Goal: Task Accomplishment & Management: Manage account settings

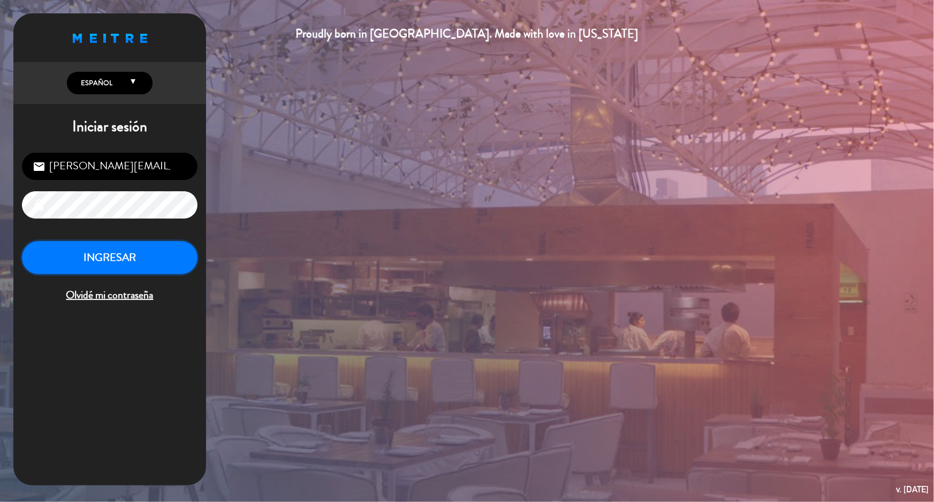
click at [97, 256] on button "INGRESAR" at bounding box center [110, 258] width 176 height 34
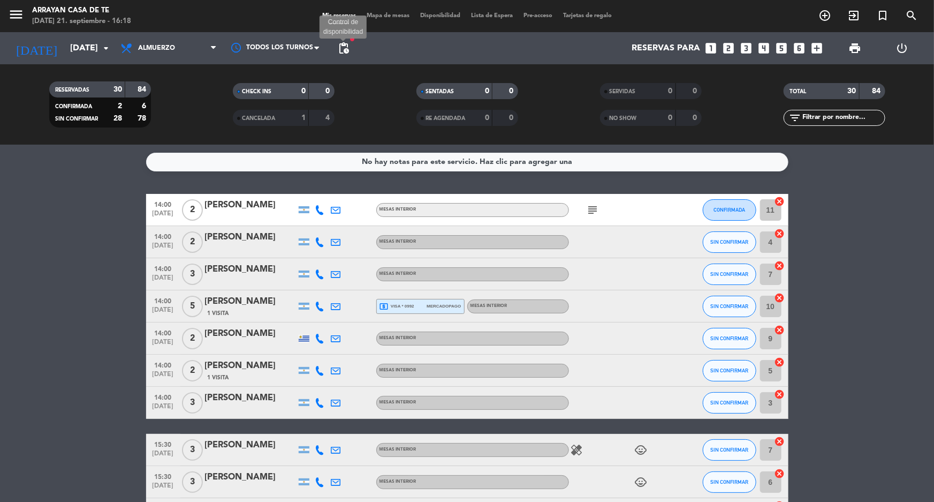
click at [343, 52] on span "pending_actions" at bounding box center [343, 48] width 13 height 13
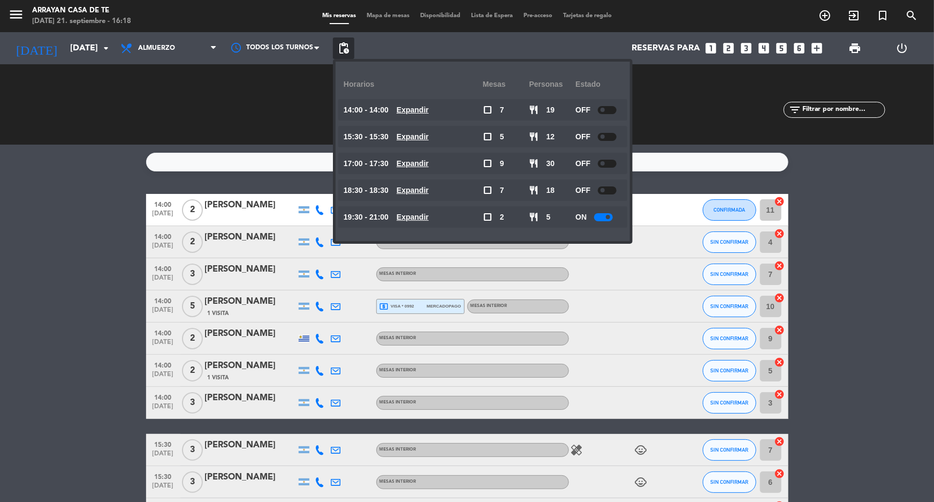
click at [612, 138] on div at bounding box center [607, 137] width 19 height 8
click at [609, 108] on div at bounding box center [607, 110] width 19 height 8
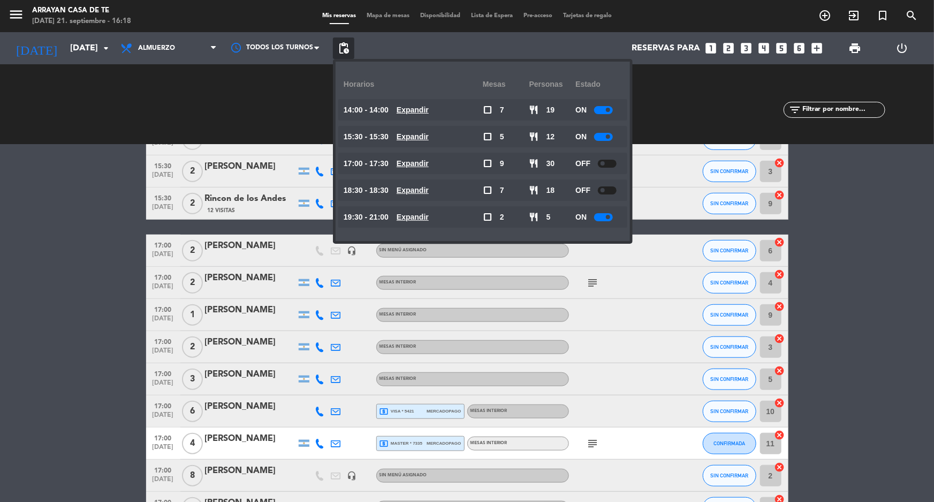
scroll to position [389, 0]
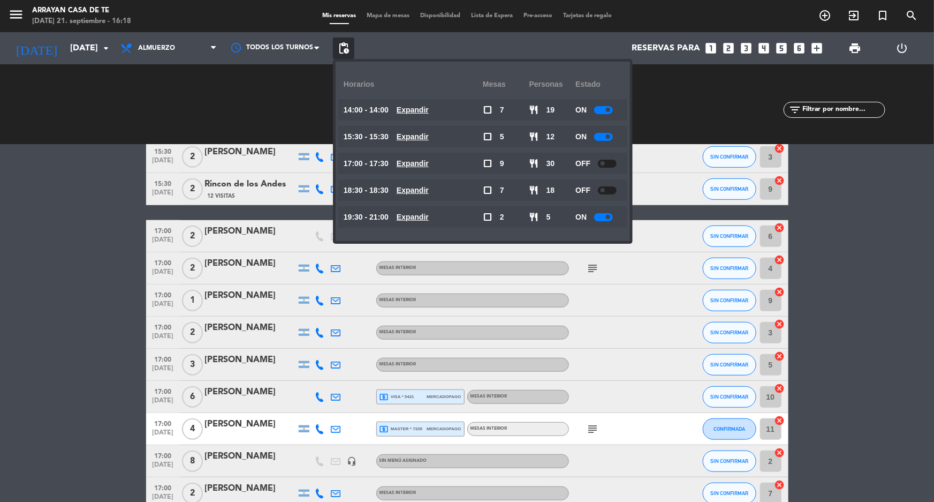
click at [24, 327] on bookings-row "14:00 [DATE] 2 [PERSON_NAME] MESAS INTERIOR subject CONFIRMADA 11 cancel 14:00 …" at bounding box center [467, 317] width 934 height 1024
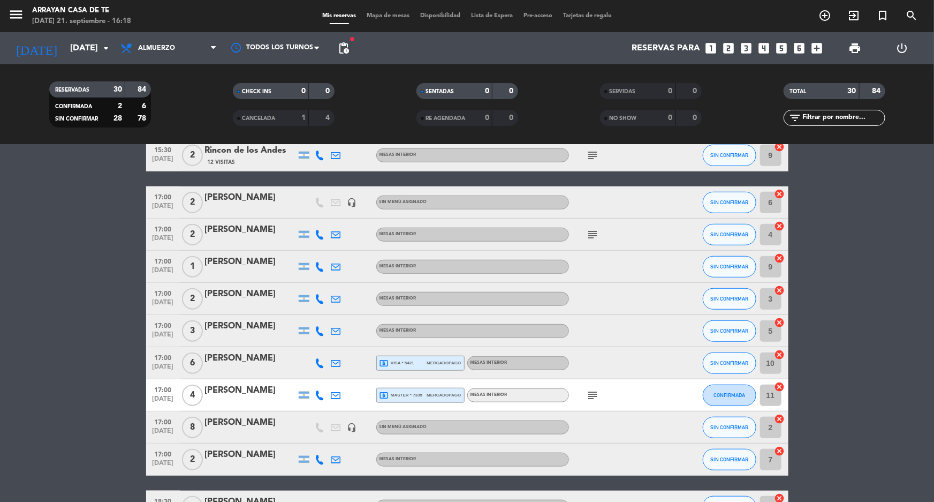
scroll to position [438, 0]
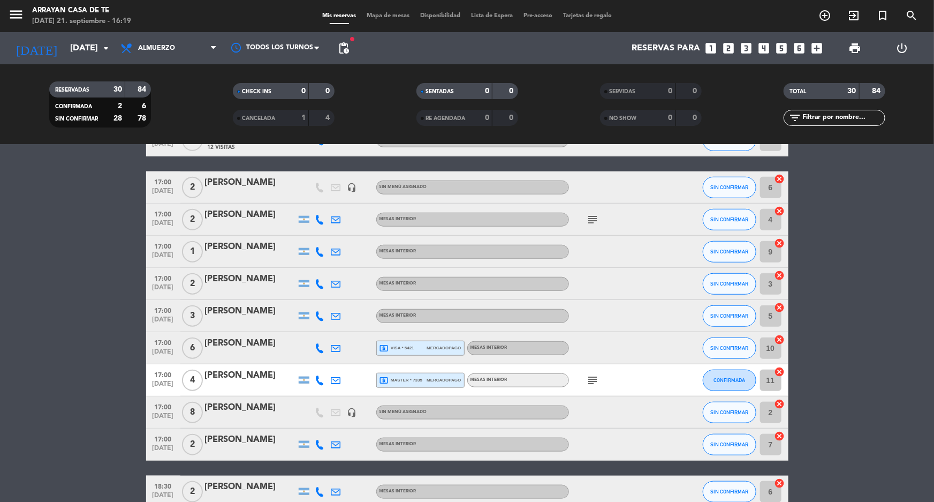
click at [588, 222] on icon "subject" at bounding box center [593, 219] width 13 height 13
click at [592, 221] on icon "subject" at bounding box center [593, 219] width 13 height 13
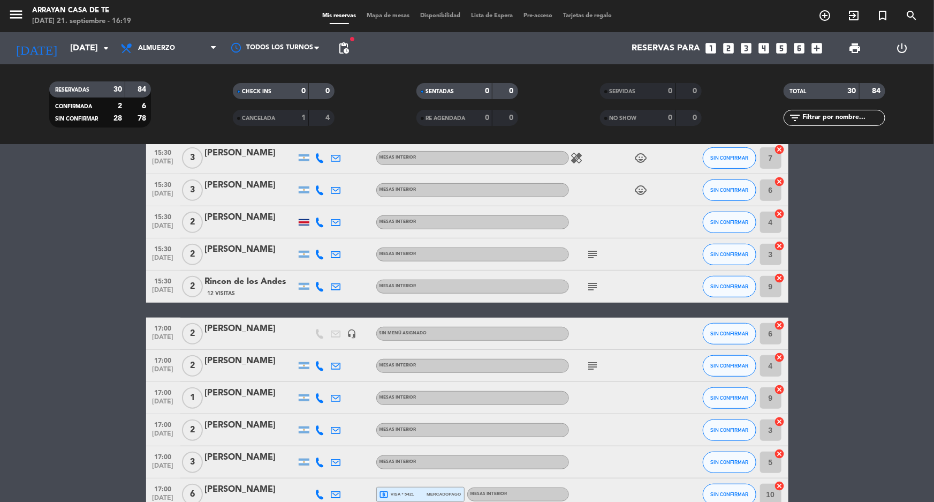
scroll to position [243, 0]
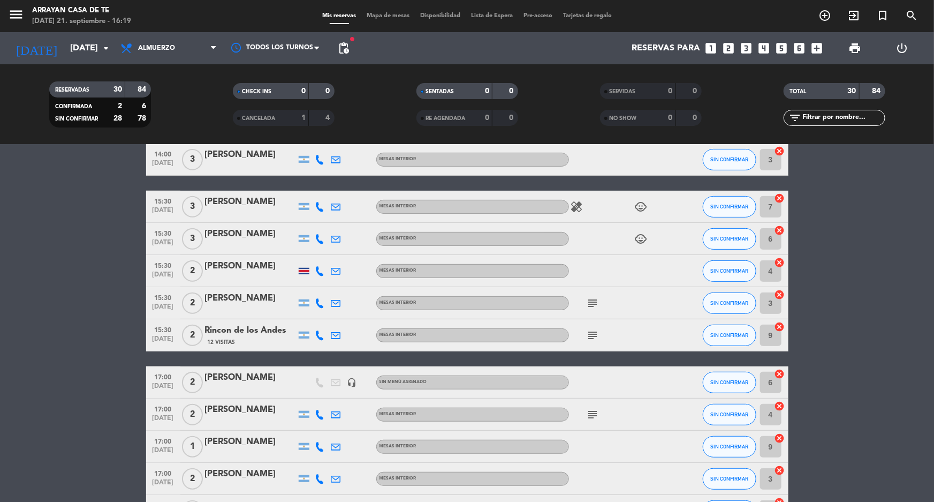
click at [591, 334] on icon "subject" at bounding box center [593, 335] width 13 height 13
click at [594, 300] on icon "subject" at bounding box center [593, 303] width 13 height 13
click at [595, 300] on icon "subject" at bounding box center [593, 303] width 13 height 13
